Goal: Navigation & Orientation: Understand site structure

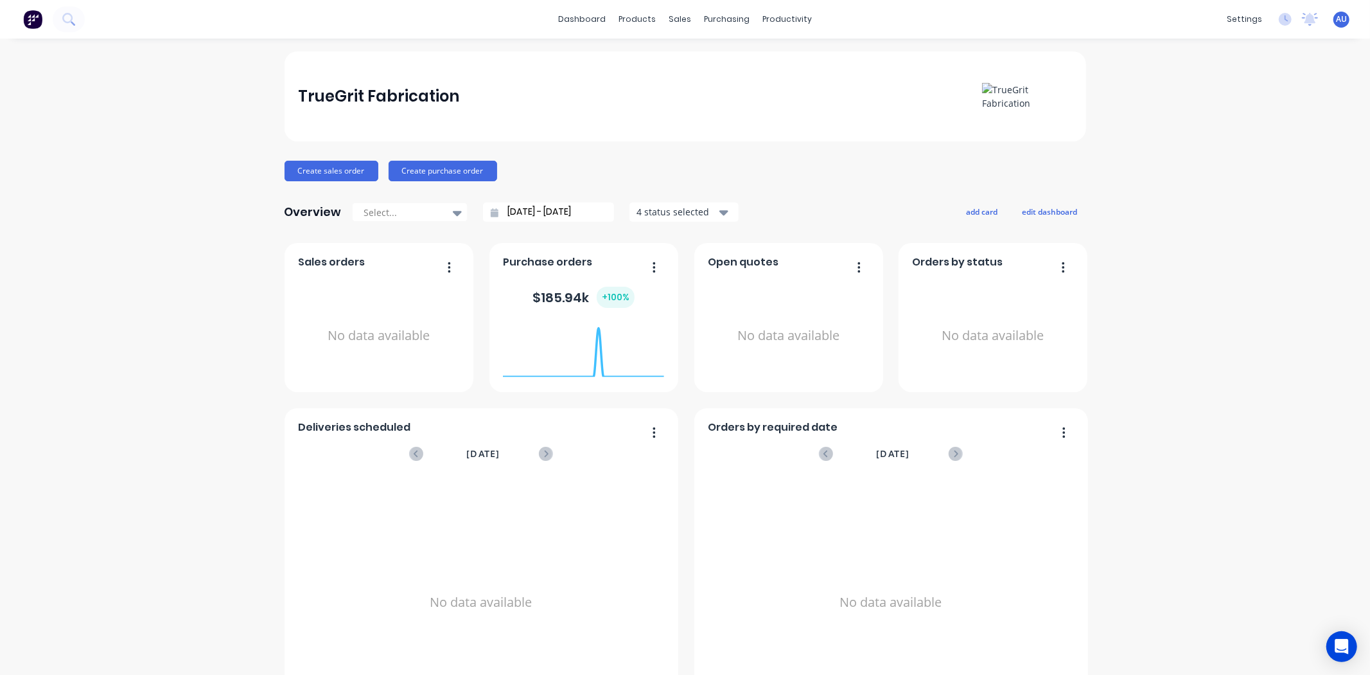
click at [1178, 331] on div "TrueGrit Fabrication Create sales order Create purchase order Overview Select..…" at bounding box center [685, 386] width 1370 height 671
click at [678, 18] on div "sales" at bounding box center [679, 19] width 35 height 19
click at [713, 61] on div "Sales Orders" at bounding box center [722, 62] width 53 height 12
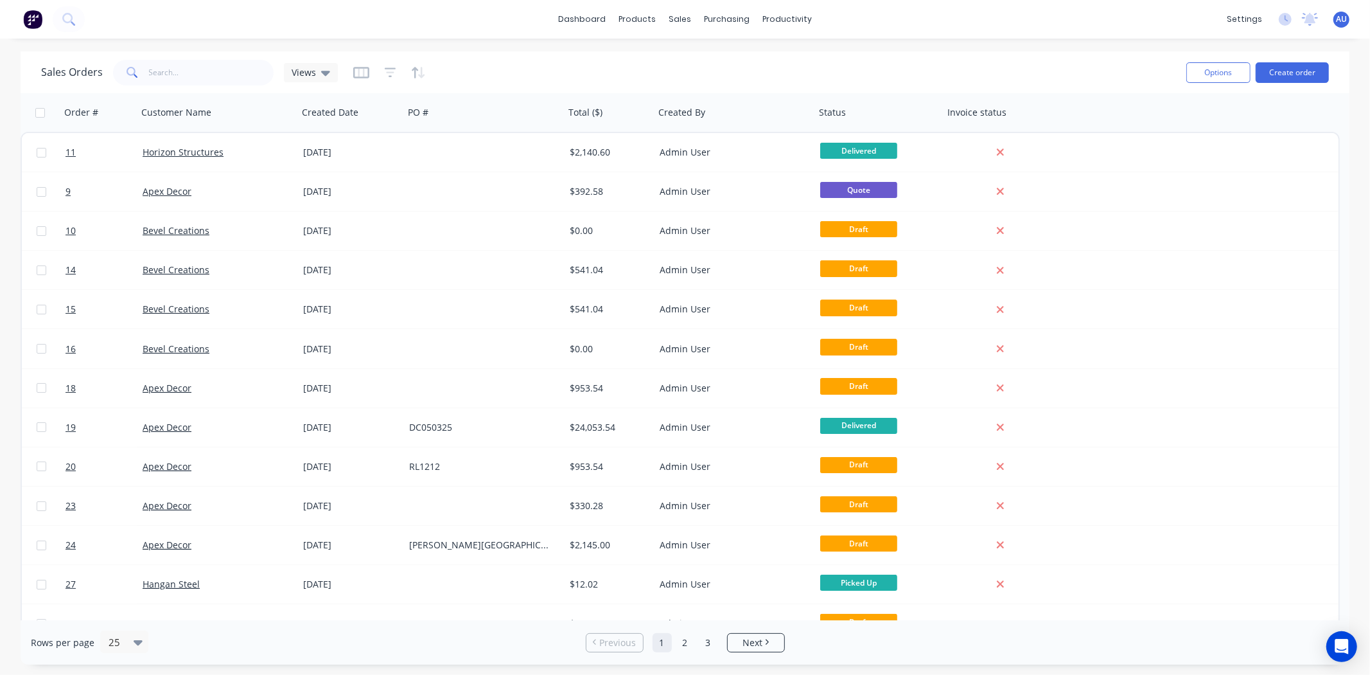
click at [585, 76] on div "Sales Orders Views" at bounding box center [608, 72] width 1135 height 31
click at [589, 15] on link "dashboard" at bounding box center [582, 19] width 60 height 19
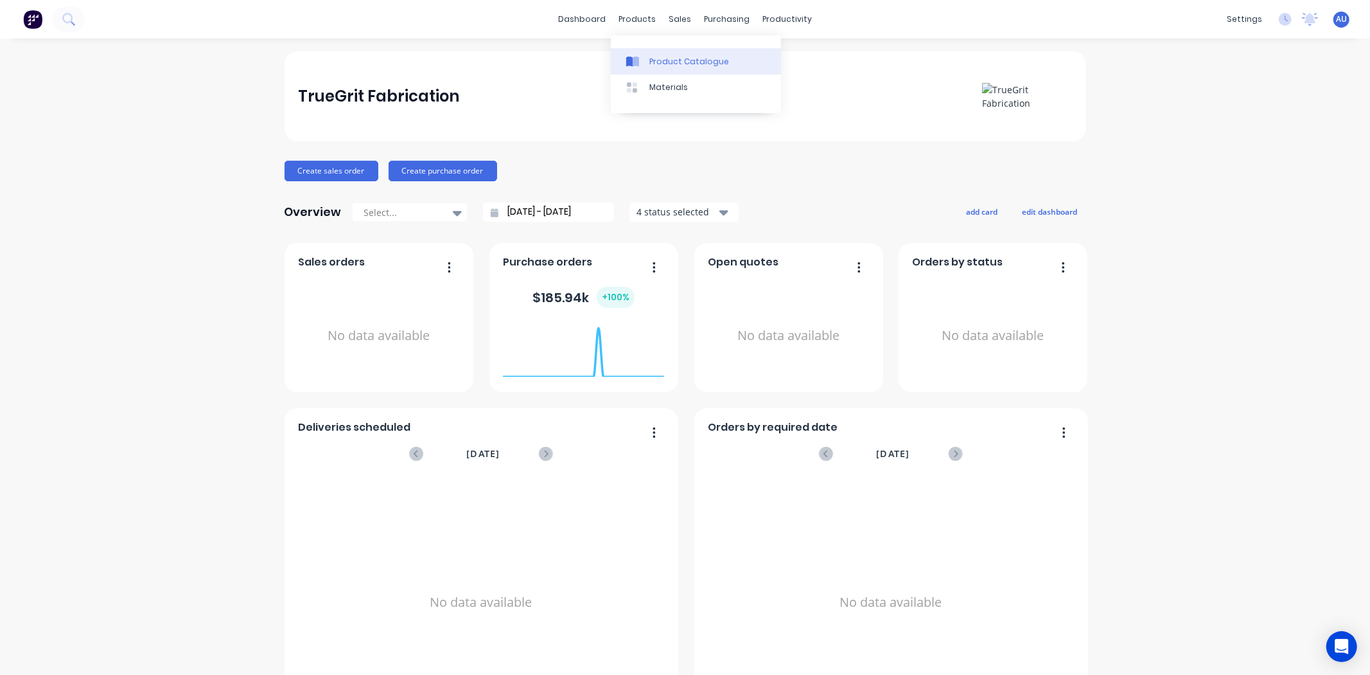
click at [663, 48] on link "Product Catalogue" at bounding box center [696, 61] width 170 height 26
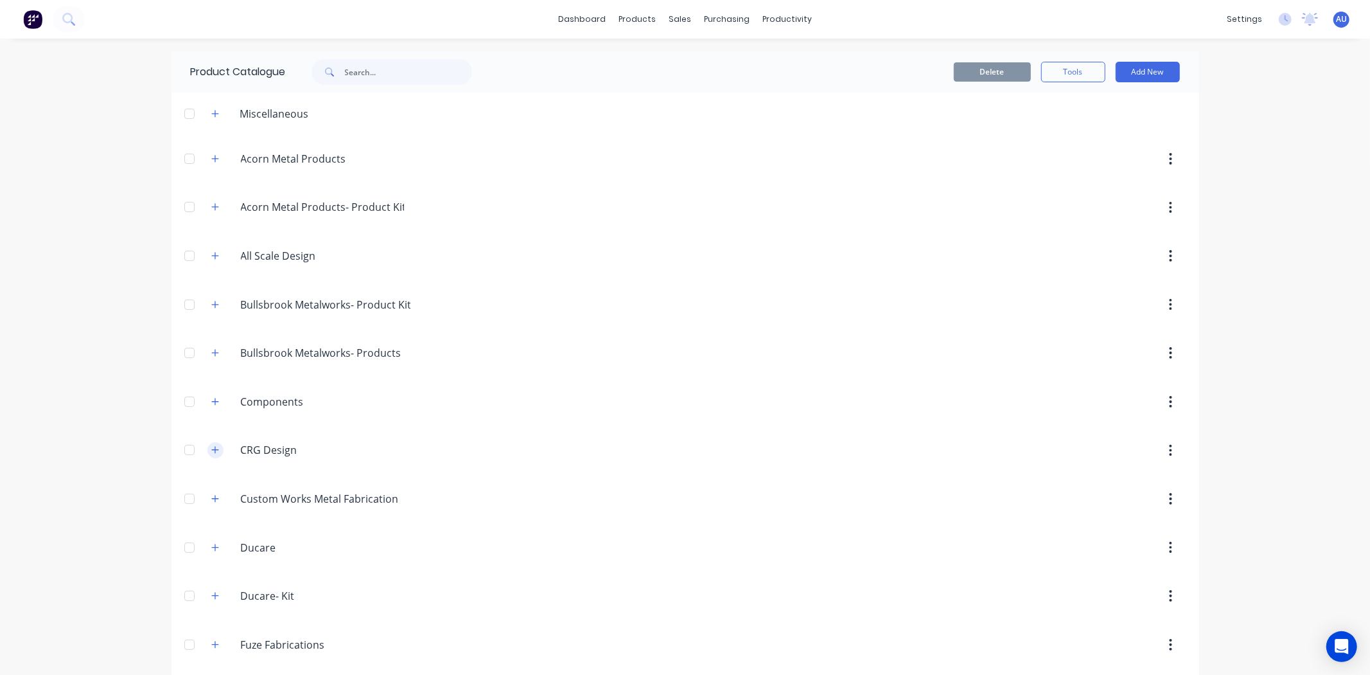
click at [211, 447] on icon "button" at bounding box center [214, 449] width 7 height 7
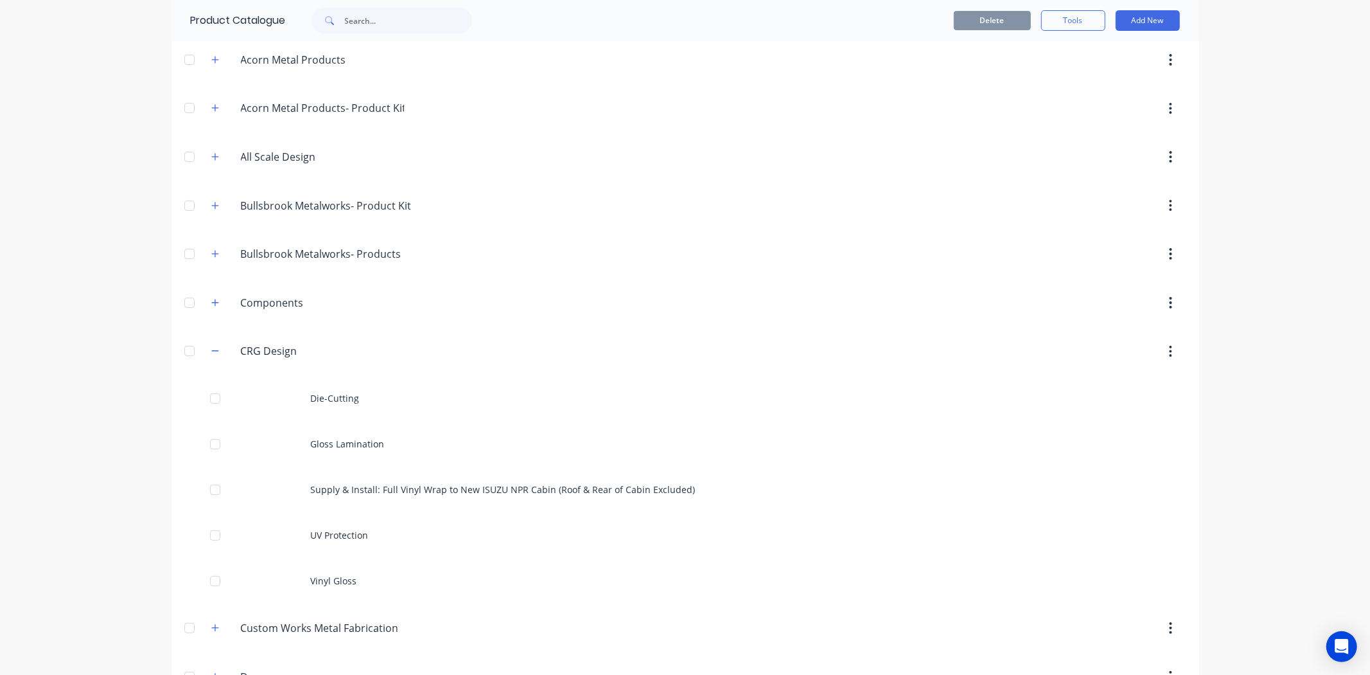
scroll to position [100, 0]
click at [211, 352] on icon "button" at bounding box center [215, 350] width 8 height 9
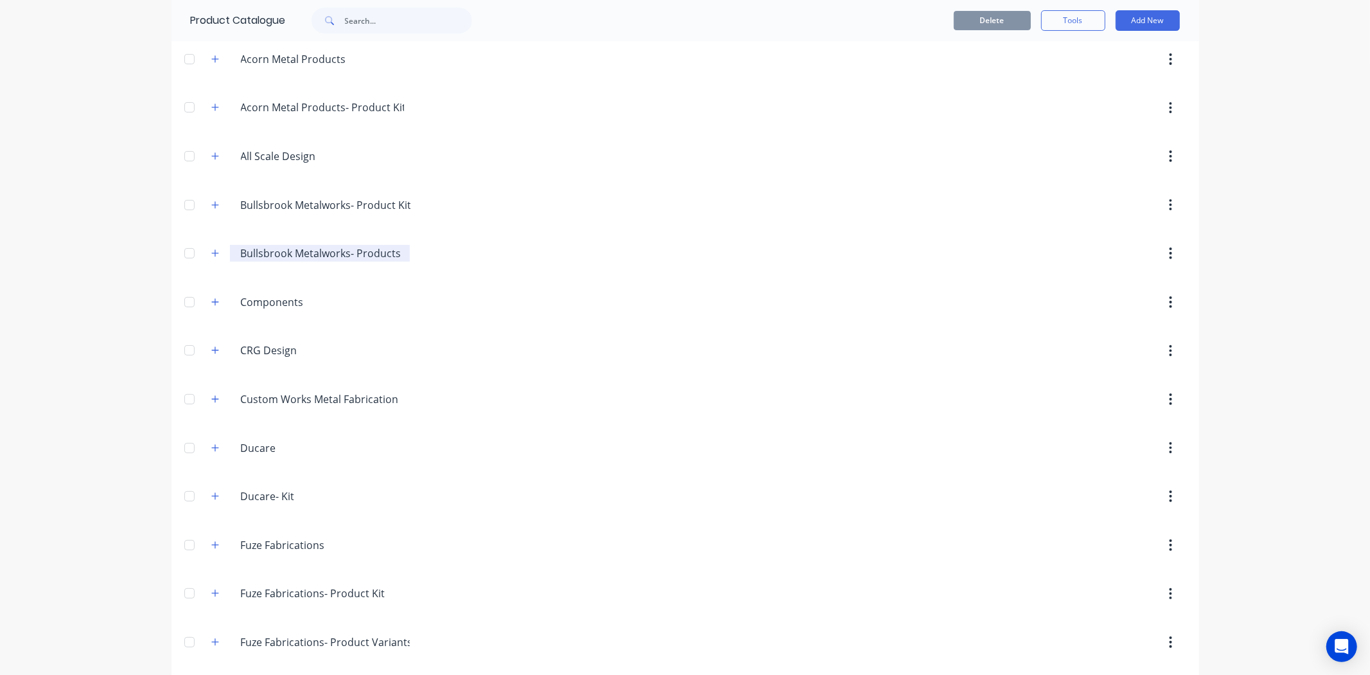
scroll to position [0, 0]
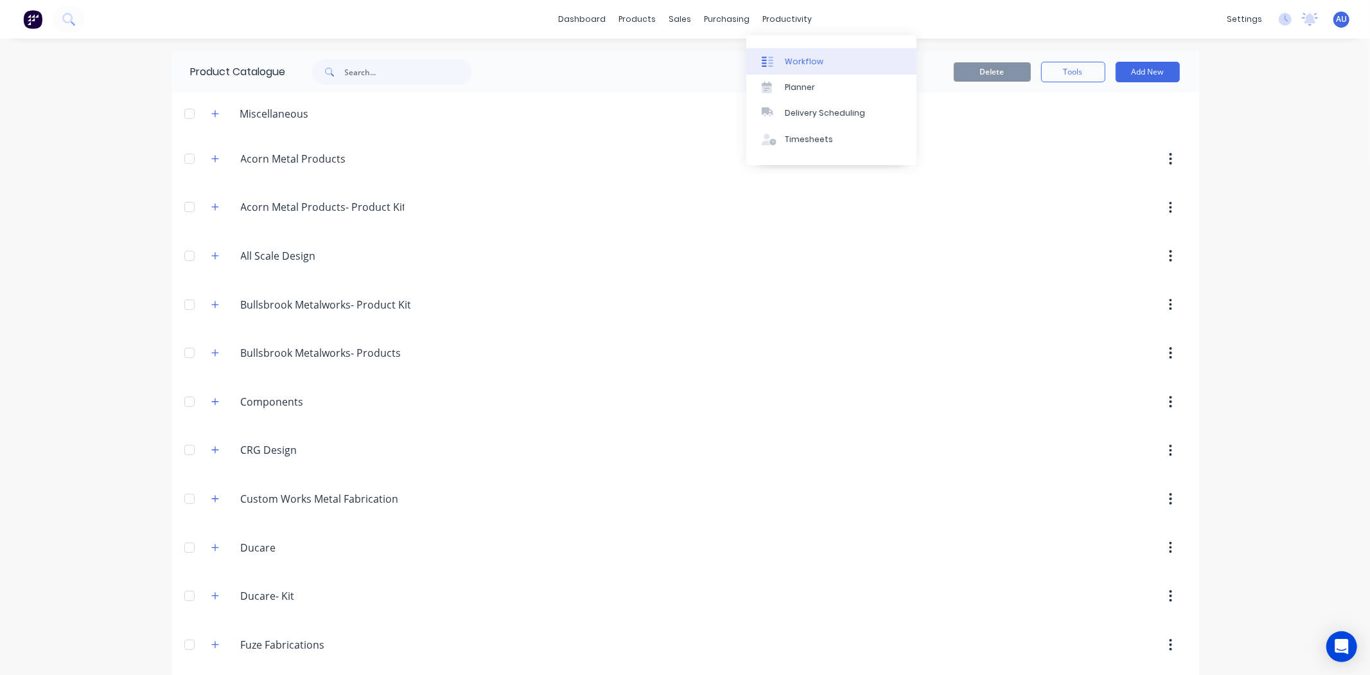
click at [786, 58] on div "Workflow" at bounding box center [804, 62] width 39 height 12
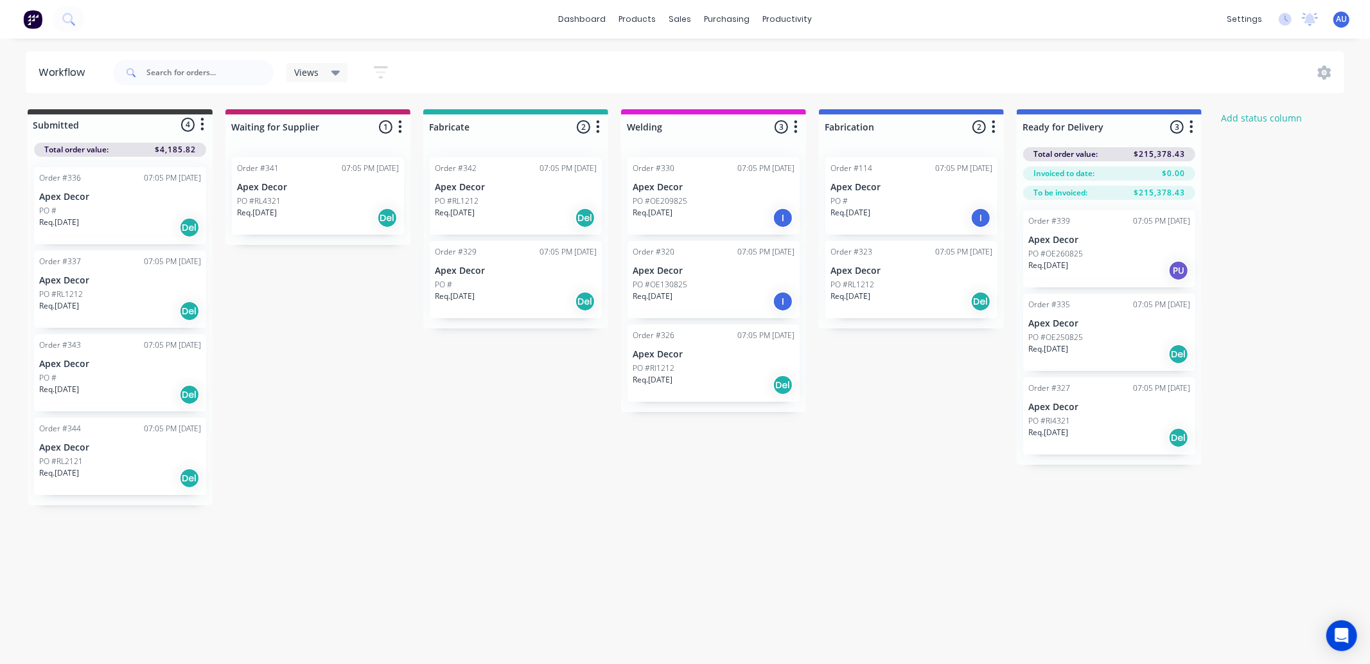
click at [439, 379] on div "Submitted 4 Status colour #3A3C3E hex #3A3C3E Save Cancel Summaries Total order…" at bounding box center [782, 307] width 1584 height 396
click at [589, 27] on link "dashboard" at bounding box center [582, 19] width 60 height 19
